Goal: Find specific page/section: Find specific page/section

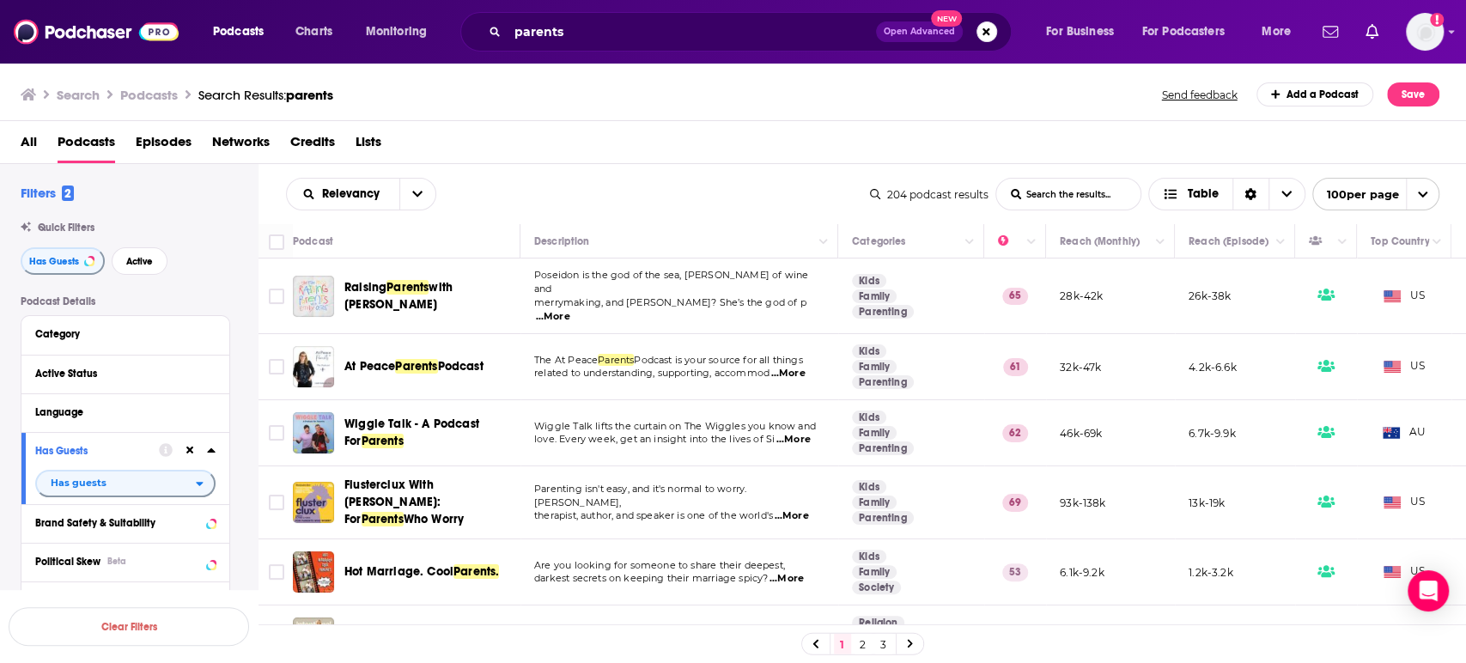
scroll to position [1145, 0]
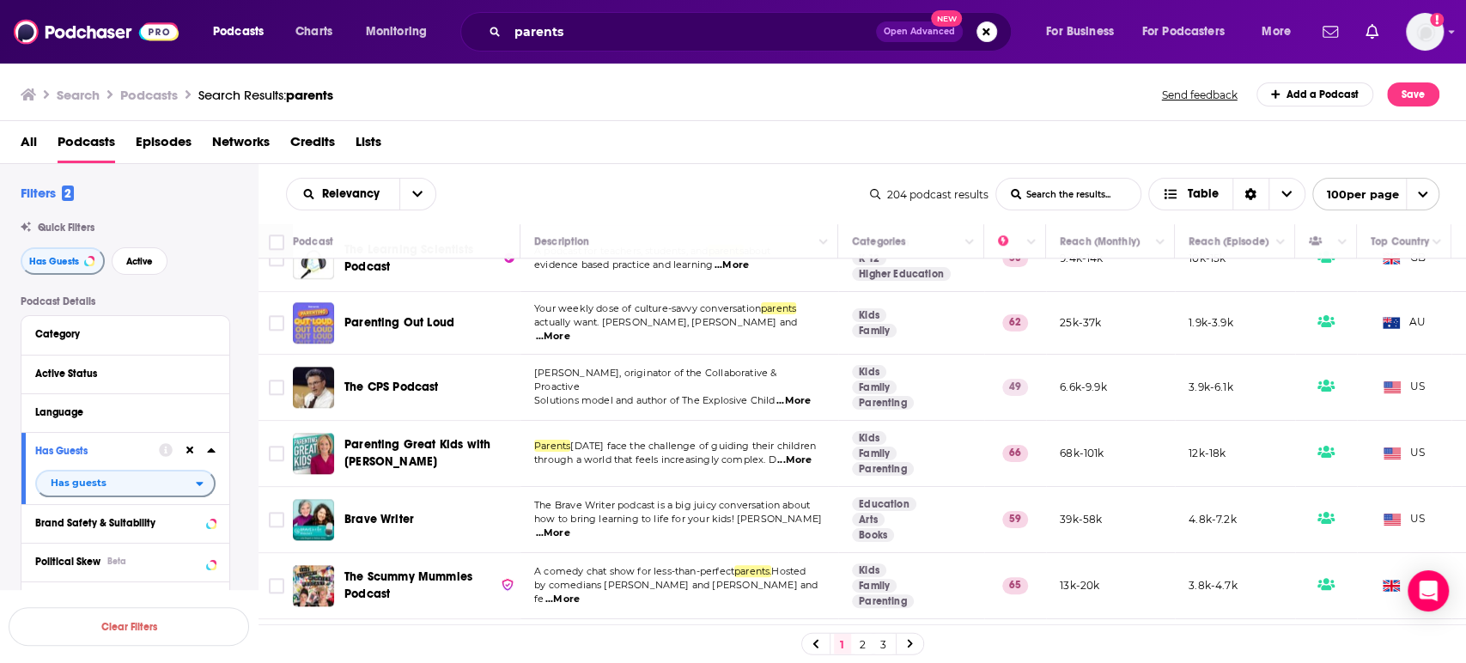
click at [435, 315] on span "Parenting Out Loud" at bounding box center [399, 322] width 110 height 15
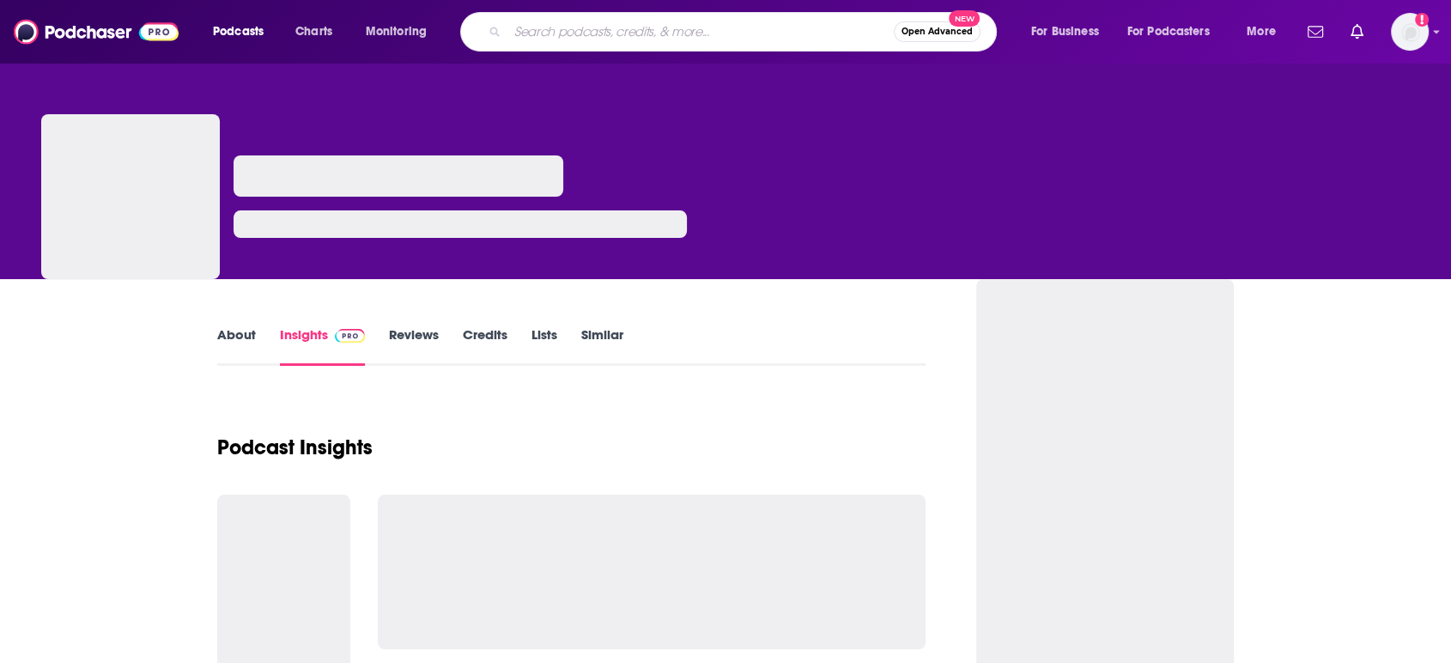
type input "Rooted in Wellness Podcast"
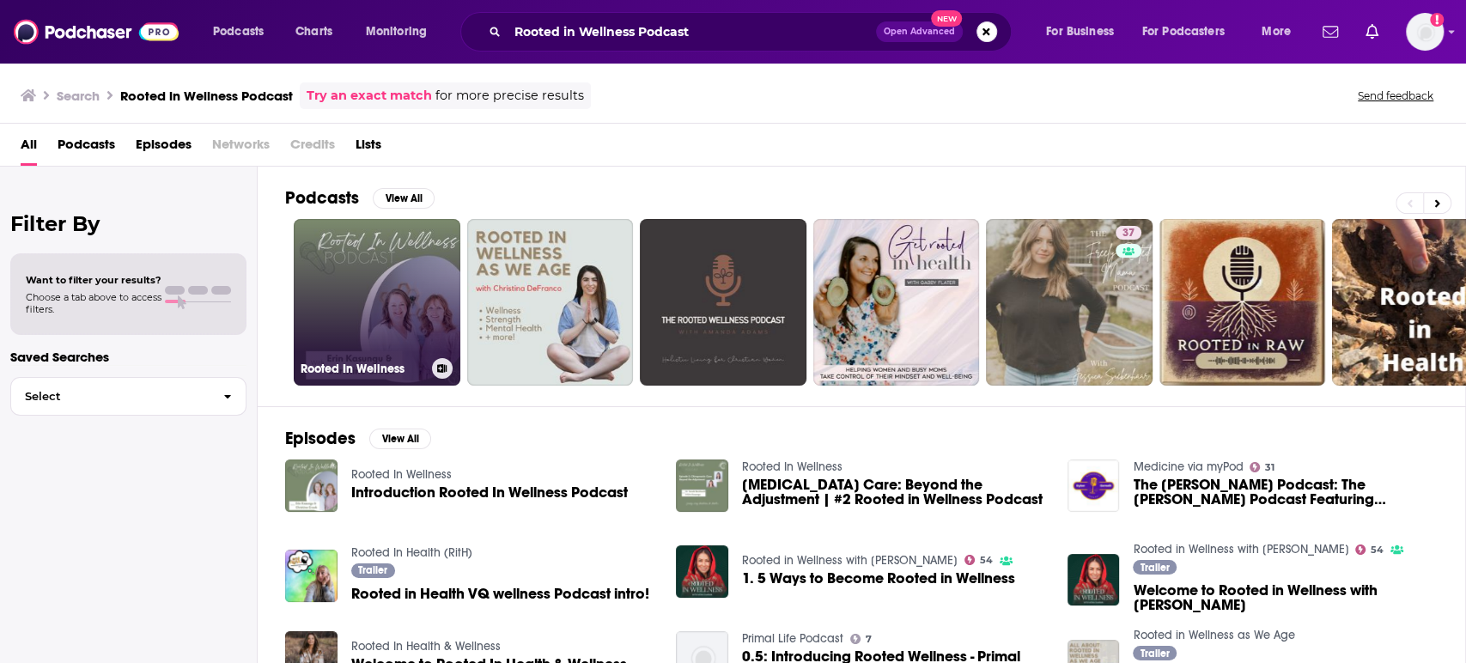
click at [381, 283] on link "Rooted In Wellness" at bounding box center [377, 302] width 167 height 167
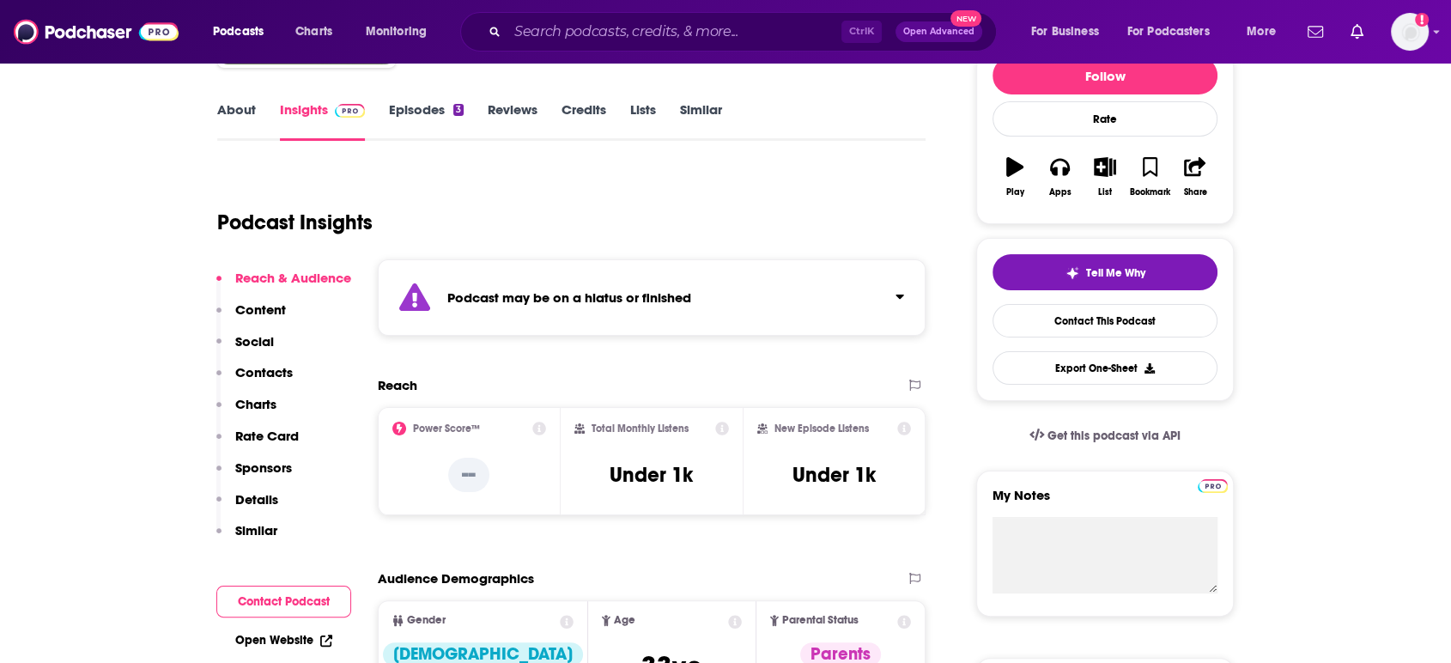
scroll to position [286, 0]
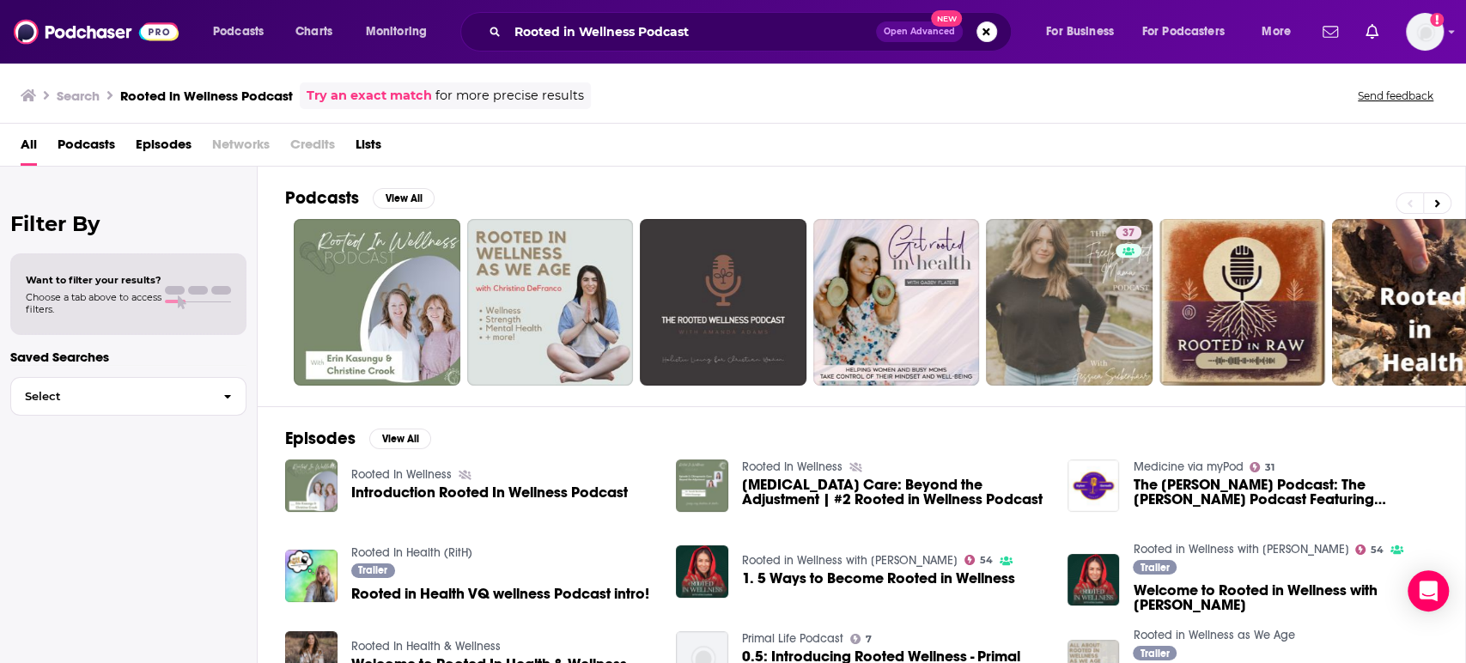
click at [107, 142] on span "Podcasts" at bounding box center [87, 148] width 58 height 35
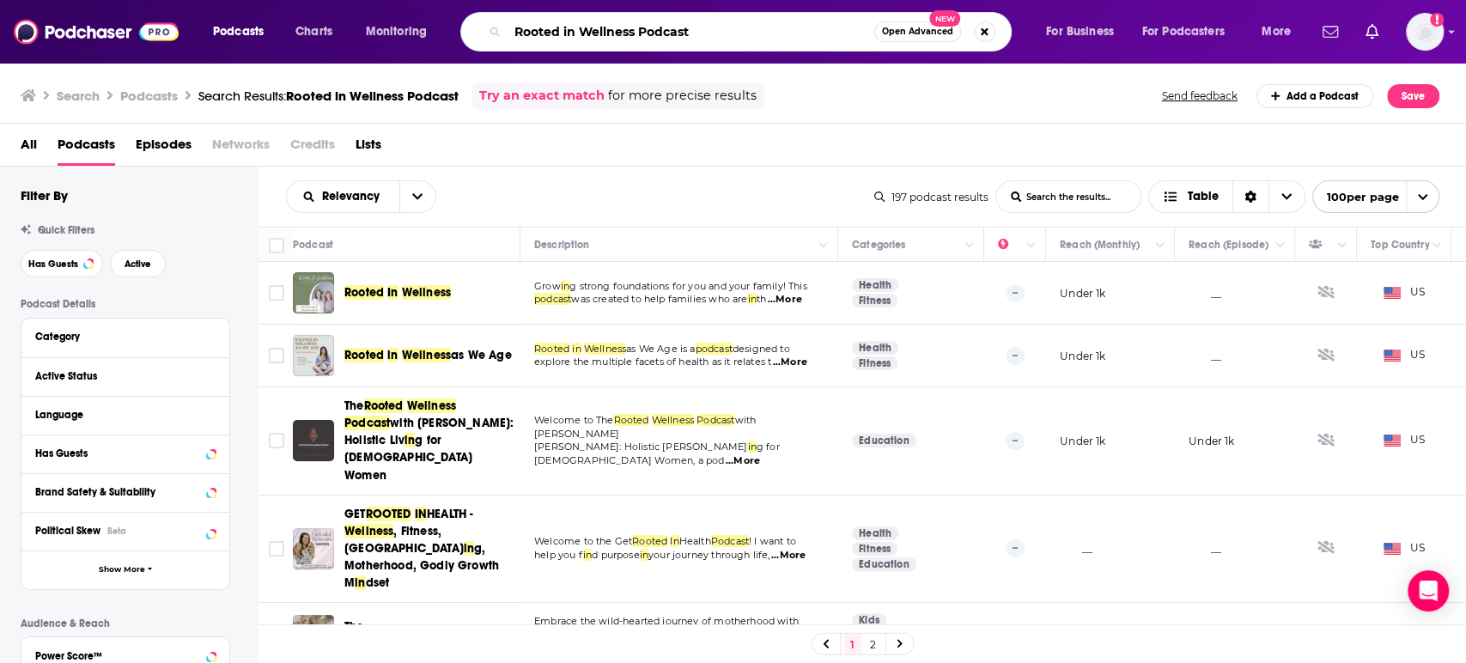
drag, startPoint x: 643, startPoint y: 37, endPoint x: 717, endPoint y: 46, distance: 74.5
click at [717, 46] on div "Rooted in Wellness Podcast Open Advanced New" at bounding box center [735, 32] width 551 height 40
type input "Rooted in Wellness"
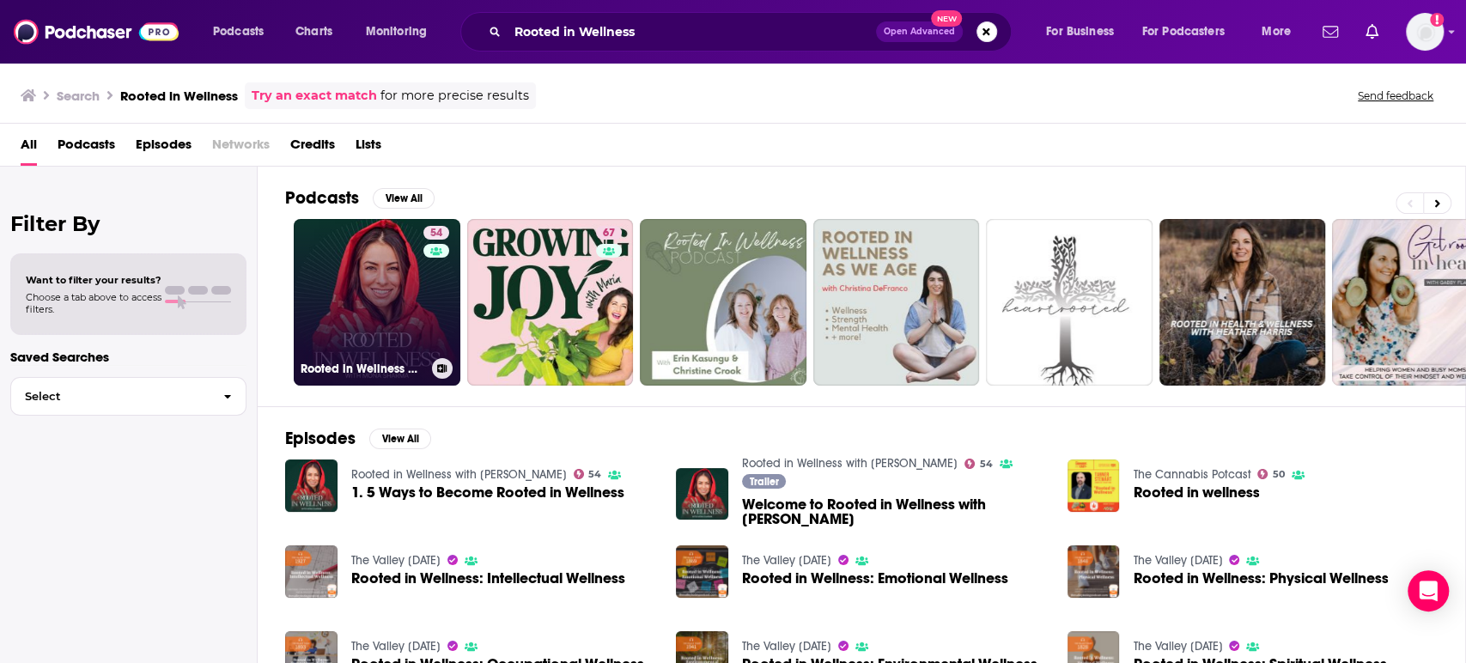
click at [417, 294] on link "54 Rooted in Wellness with Mona Sharma" at bounding box center [377, 302] width 167 height 167
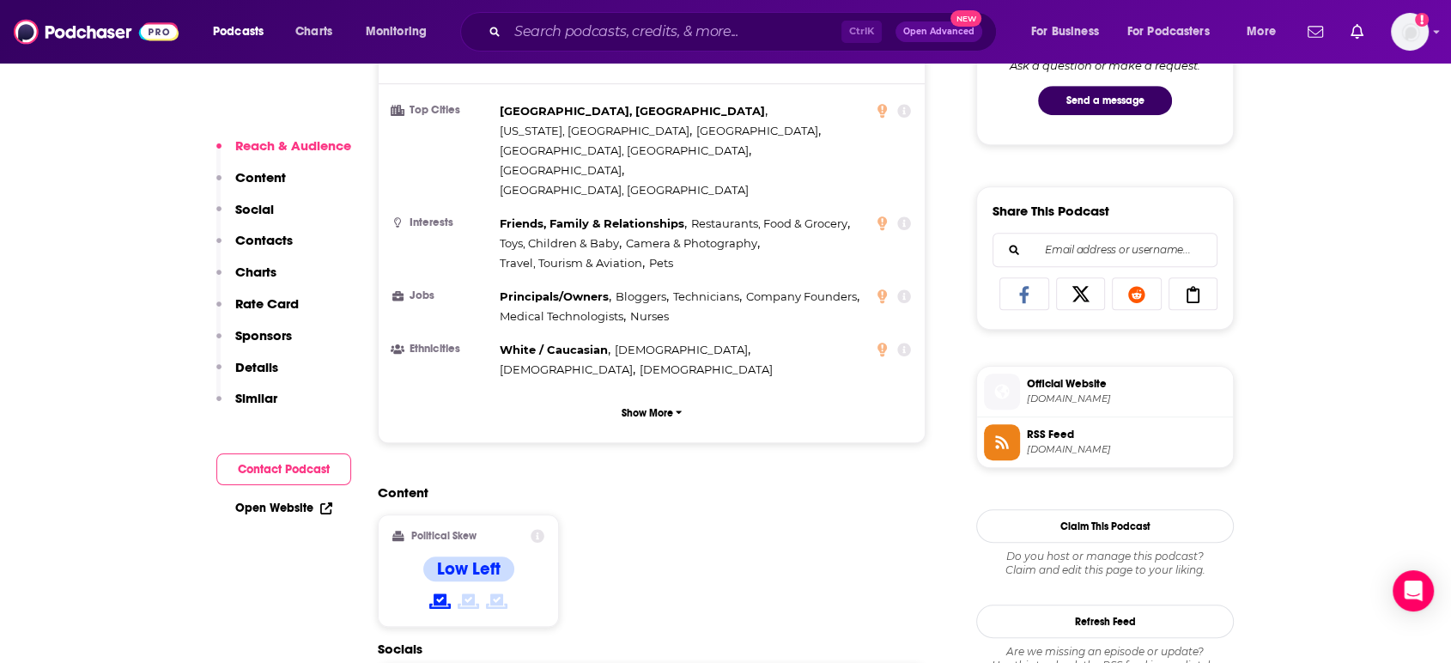
scroll to position [1240, 0]
